Goal: Navigation & Orientation: Understand site structure

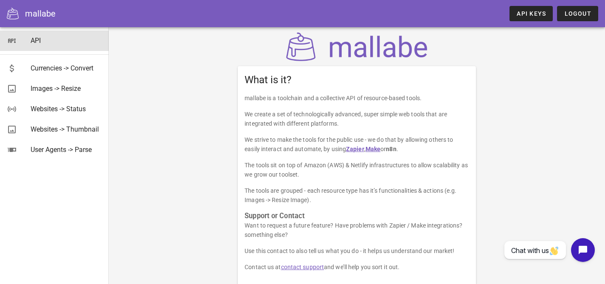
click at [37, 42] on div "API" at bounding box center [66, 40] width 71 height 8
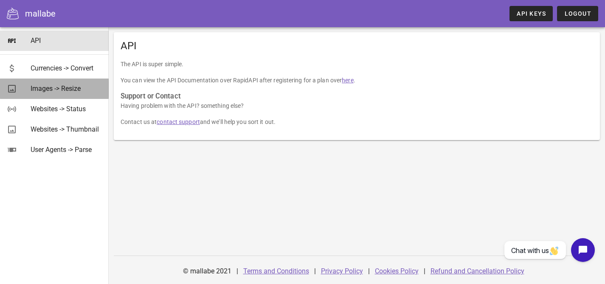
click at [47, 84] on div "Images -> Resize" at bounding box center [66, 88] width 71 height 8
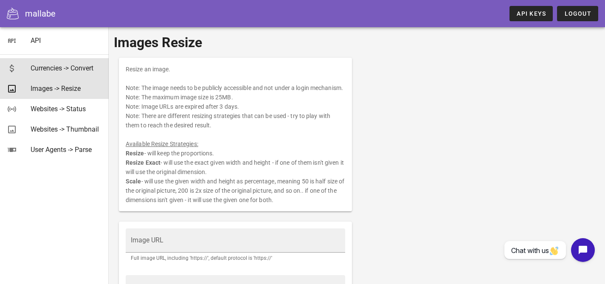
click at [65, 68] on div "Currencies -> Convert" at bounding box center [66, 68] width 71 height 8
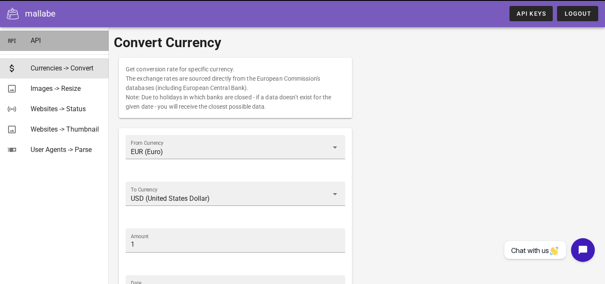
click at [24, 37] on link "API" at bounding box center [54, 41] width 109 height 20
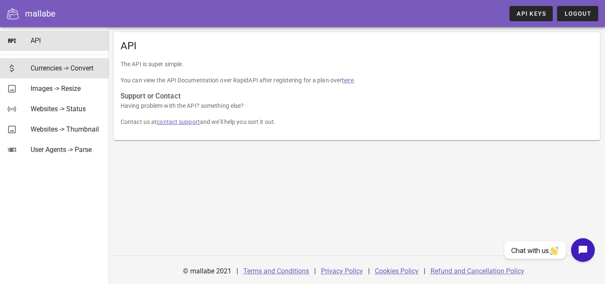
click at [51, 71] on div "Currencies -> Convert" at bounding box center [66, 68] width 71 height 8
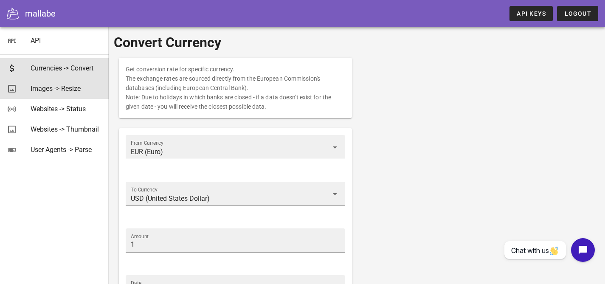
click at [50, 89] on div "Images -> Resize" at bounding box center [66, 88] width 71 height 8
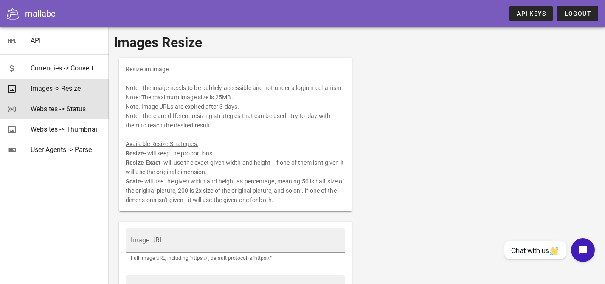
click at [49, 111] on div "Websites -> Status" at bounding box center [66, 109] width 71 height 8
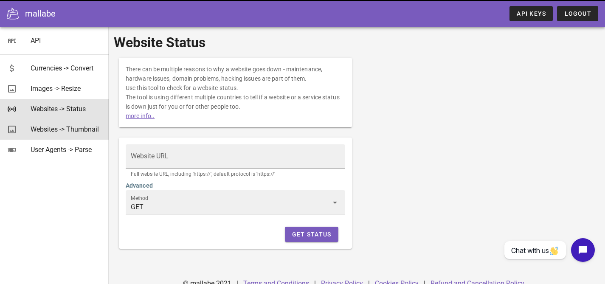
click at [51, 131] on div "Websites -> Thumbnail" at bounding box center [66, 129] width 71 height 8
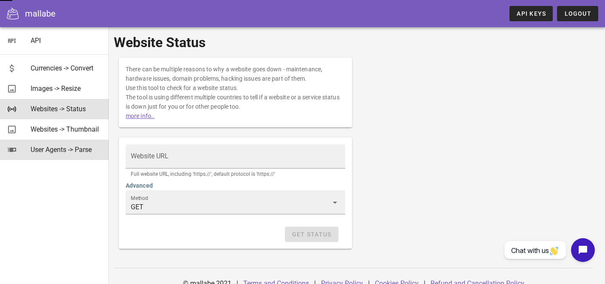
click at [50, 143] on div "User Agents -> Parse" at bounding box center [66, 149] width 71 height 18
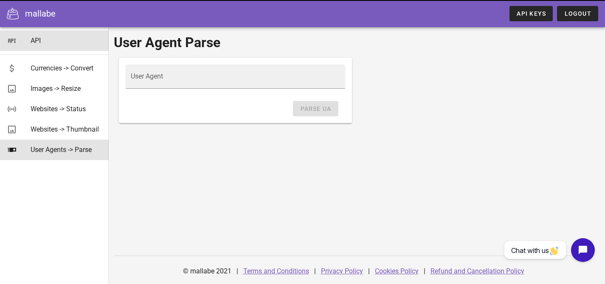
click at [32, 37] on div "API" at bounding box center [66, 40] width 71 height 8
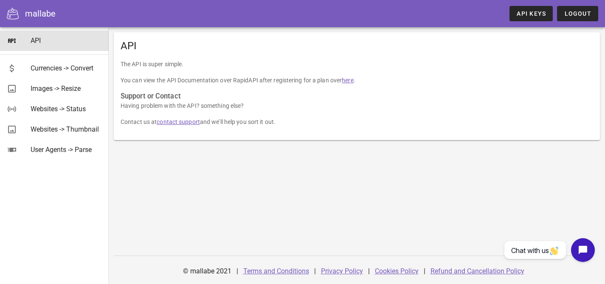
click at [25, 14] on div "mallabe" at bounding box center [40, 13] width 31 height 13
click at [12, 16] on icon at bounding box center [13, 14] width 12 height 12
